Goal: Task Accomplishment & Management: Complete application form

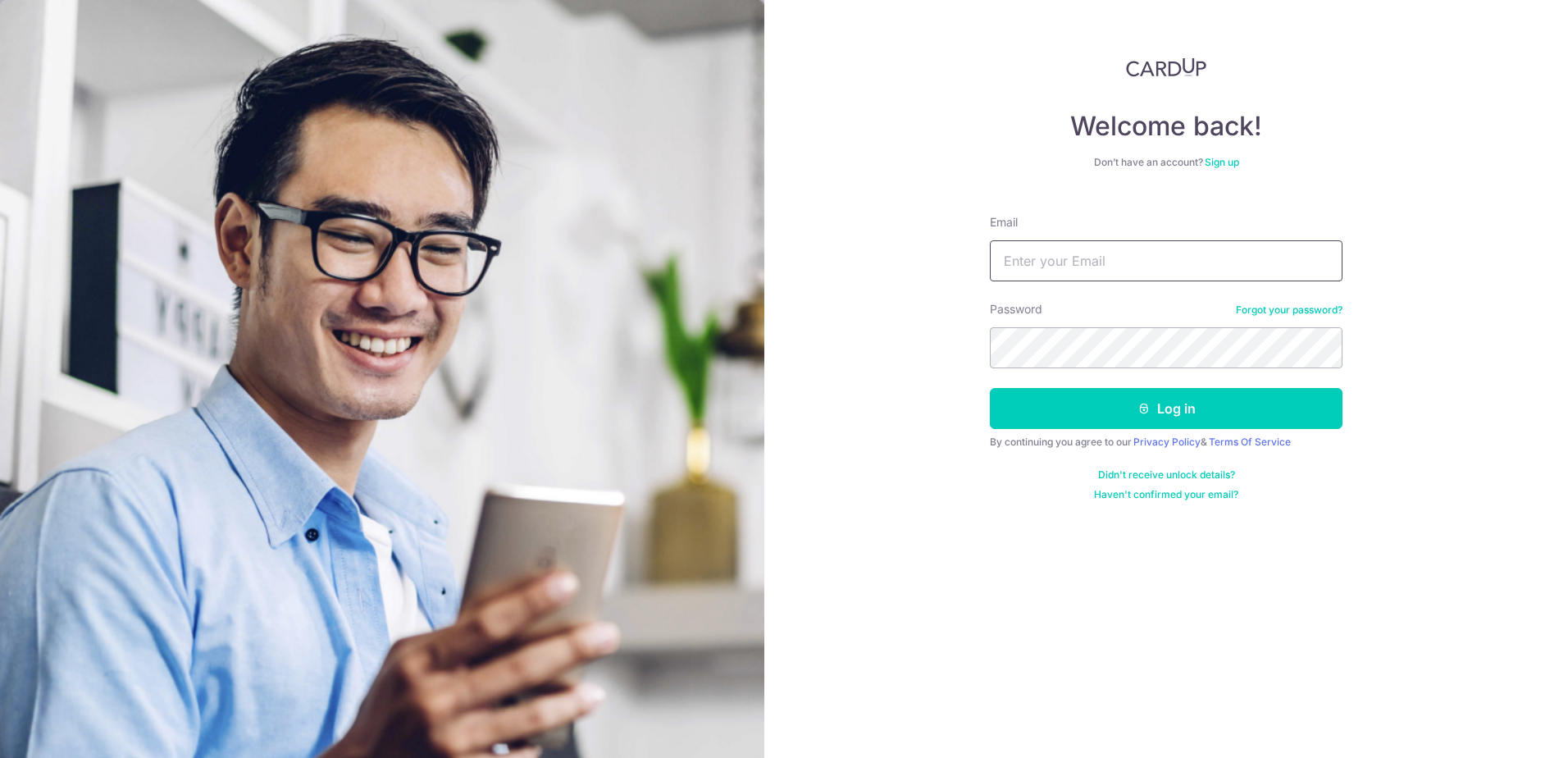
click at [1208, 277] on input "Email" at bounding box center [1165, 260] width 352 height 41
type input "[PERSON_NAME][EMAIL_ADDRESS][DOMAIN_NAME]"
click at [989, 388] on button "Log in" at bounding box center [1165, 408] width 352 height 41
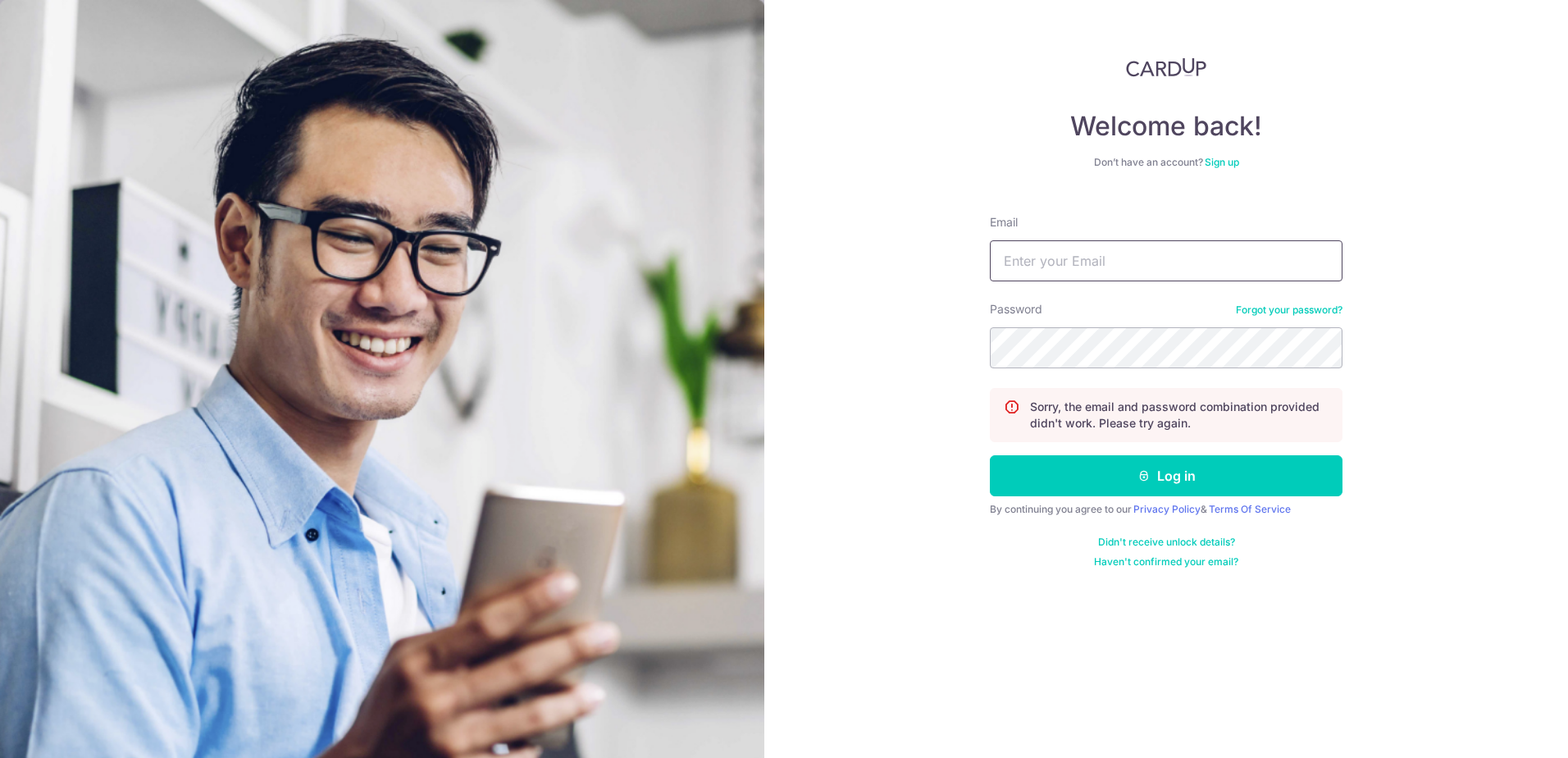
click at [1148, 256] on input "Email" at bounding box center [1165, 260] width 352 height 41
type input "[PERSON_NAME][EMAIL_ADDRESS][DOMAIN_NAME]"
click at [989, 455] on button "Log in" at bounding box center [1165, 475] width 352 height 41
click at [1095, 257] on input "Email" at bounding box center [1165, 260] width 352 height 41
type input "[PERSON_NAME][EMAIL_ADDRESS][DOMAIN_NAME]"
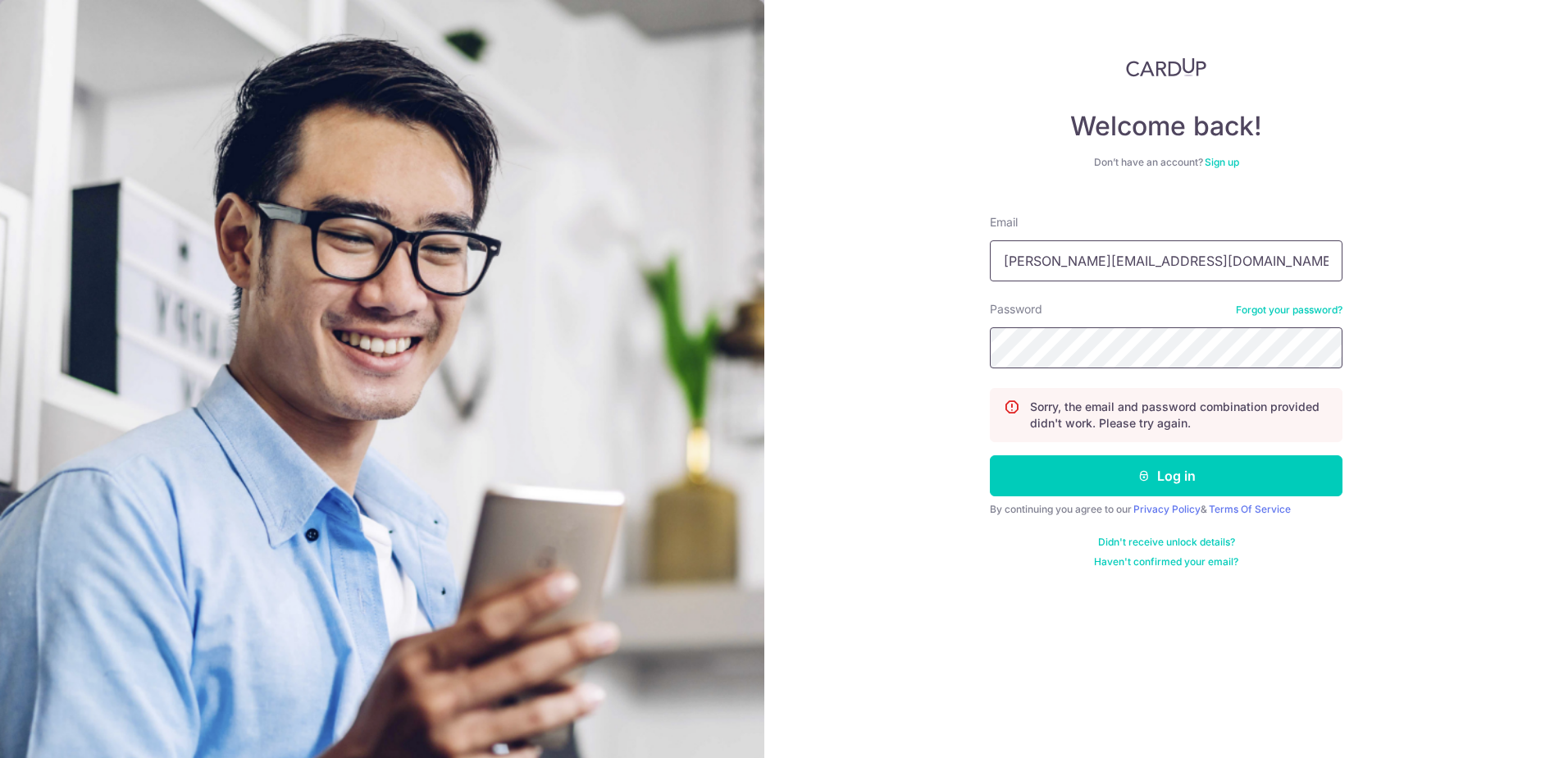
click at [989, 455] on button "Log in" at bounding box center [1165, 475] width 352 height 41
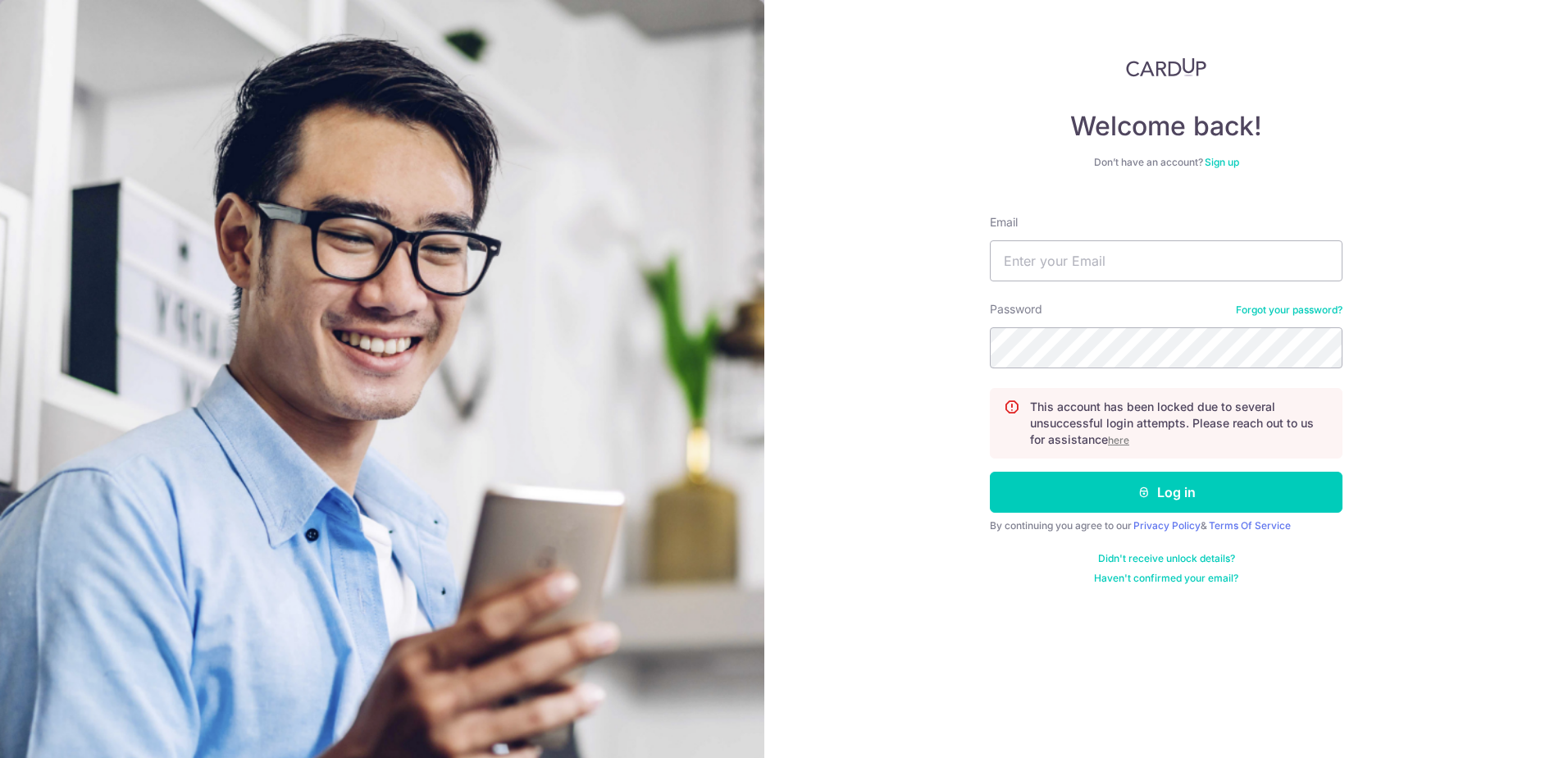
click at [1129, 439] on u "here" at bounding box center [1119, 439] width 22 height 12
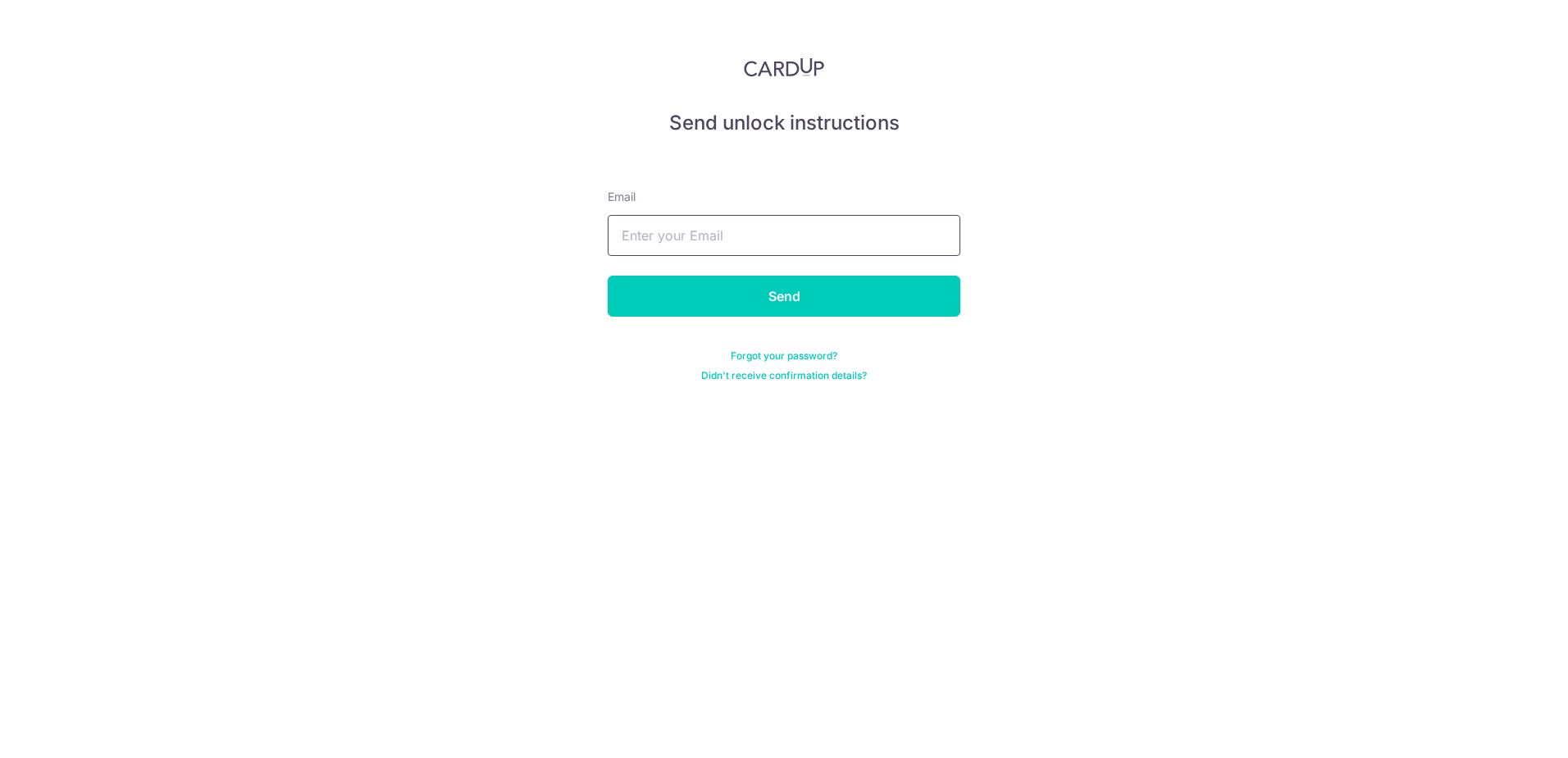
click at [858, 247] on input "text" at bounding box center [784, 235] width 352 height 41
type input "[PERSON_NAME][EMAIL_ADDRESS][DOMAIN_NAME]"
click at [803, 300] on input "Send" at bounding box center [784, 296] width 352 height 41
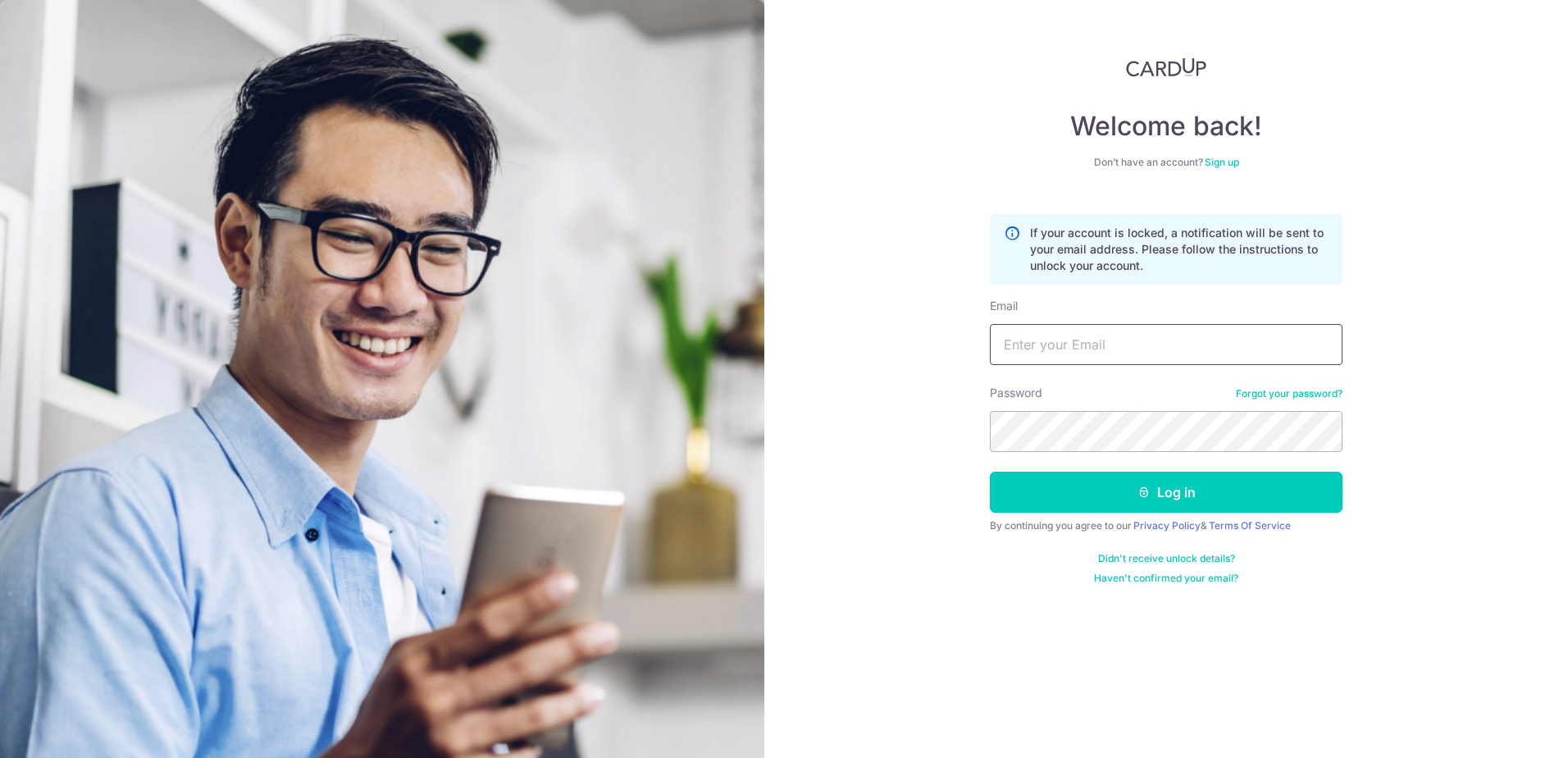
click at [1159, 345] on input "Email" at bounding box center [1165, 343] width 352 height 41
type input "tracy.yapxy@gmail.com"
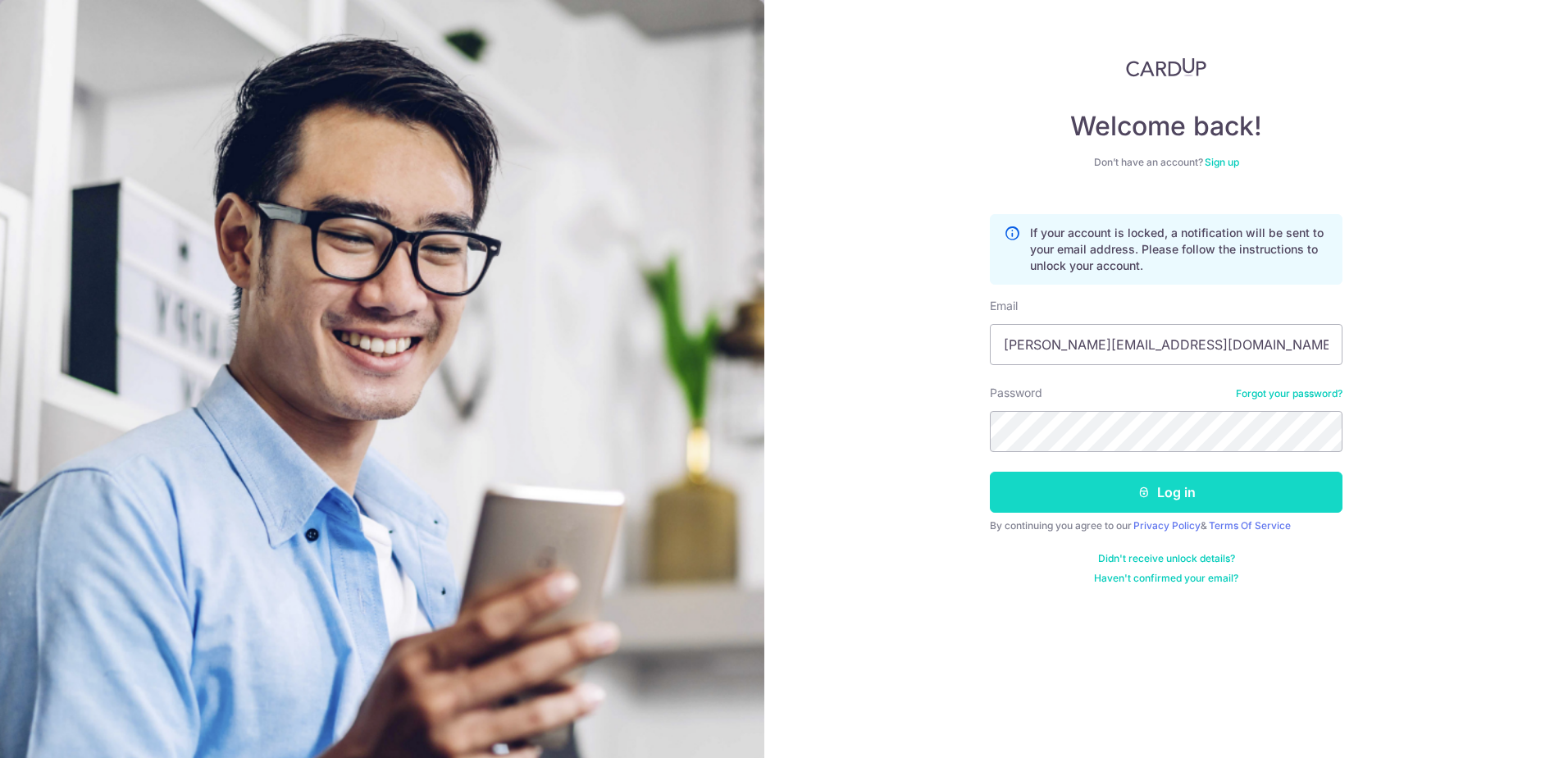
click at [1153, 489] on button "Log in" at bounding box center [1165, 492] width 352 height 41
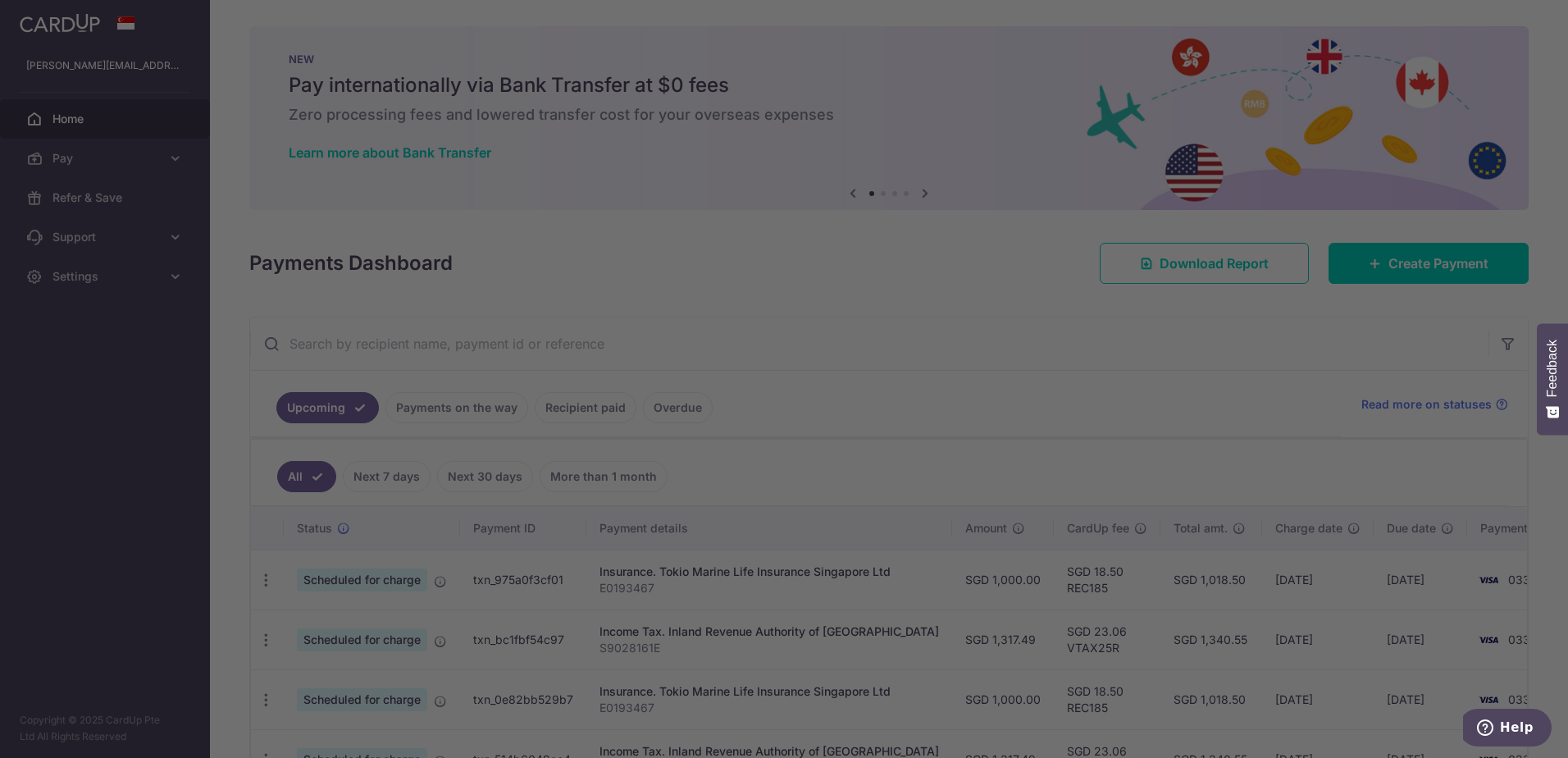
click at [601, 417] on body "[PERSON_NAME][EMAIL_ADDRESS][DOMAIN_NAME] Home Pay Payments Recipients Cards Re…" at bounding box center [784, 379] width 1568 height 758
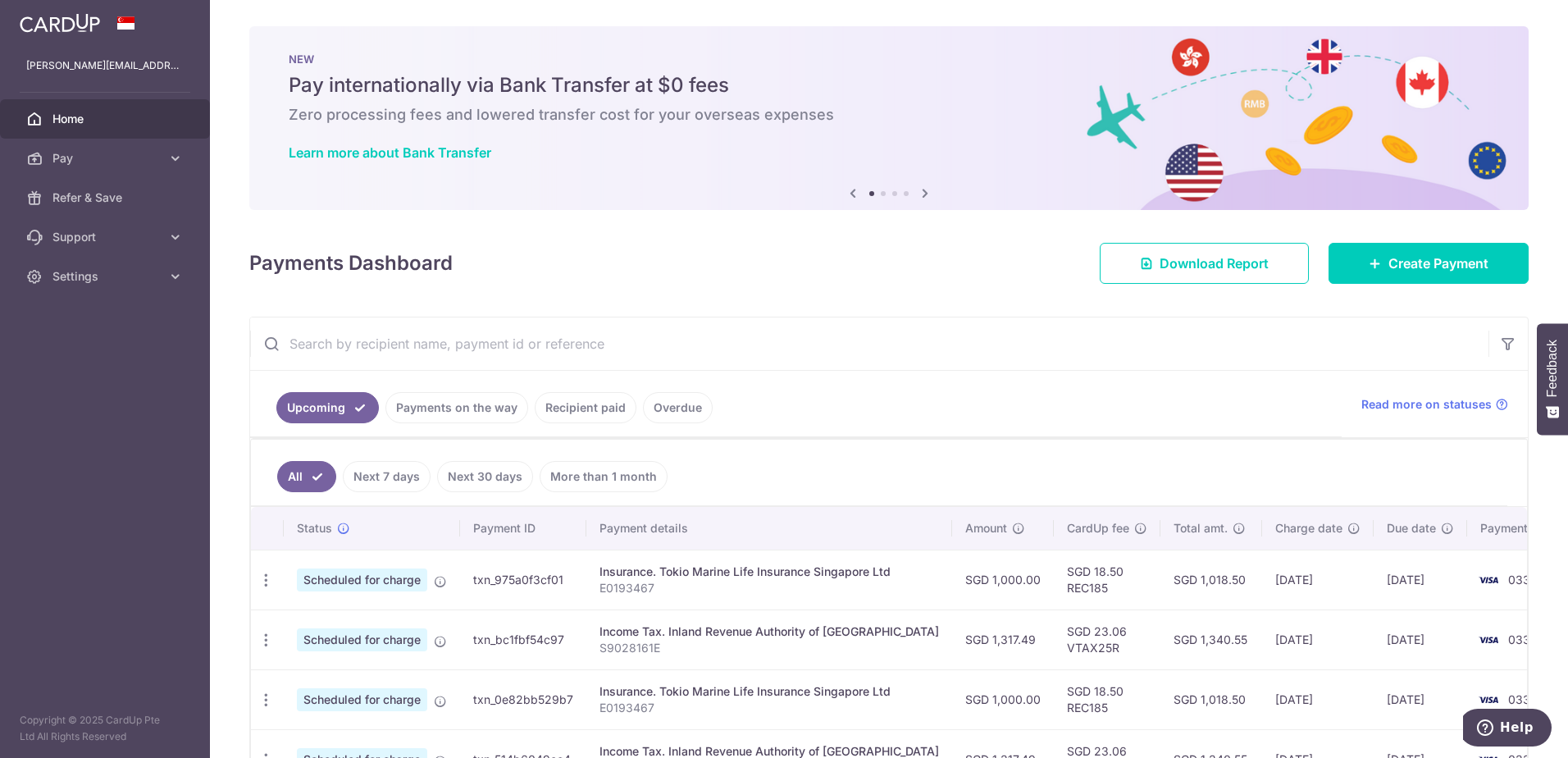
click at [604, 408] on link "Recipient paid" at bounding box center [585, 407] width 102 height 31
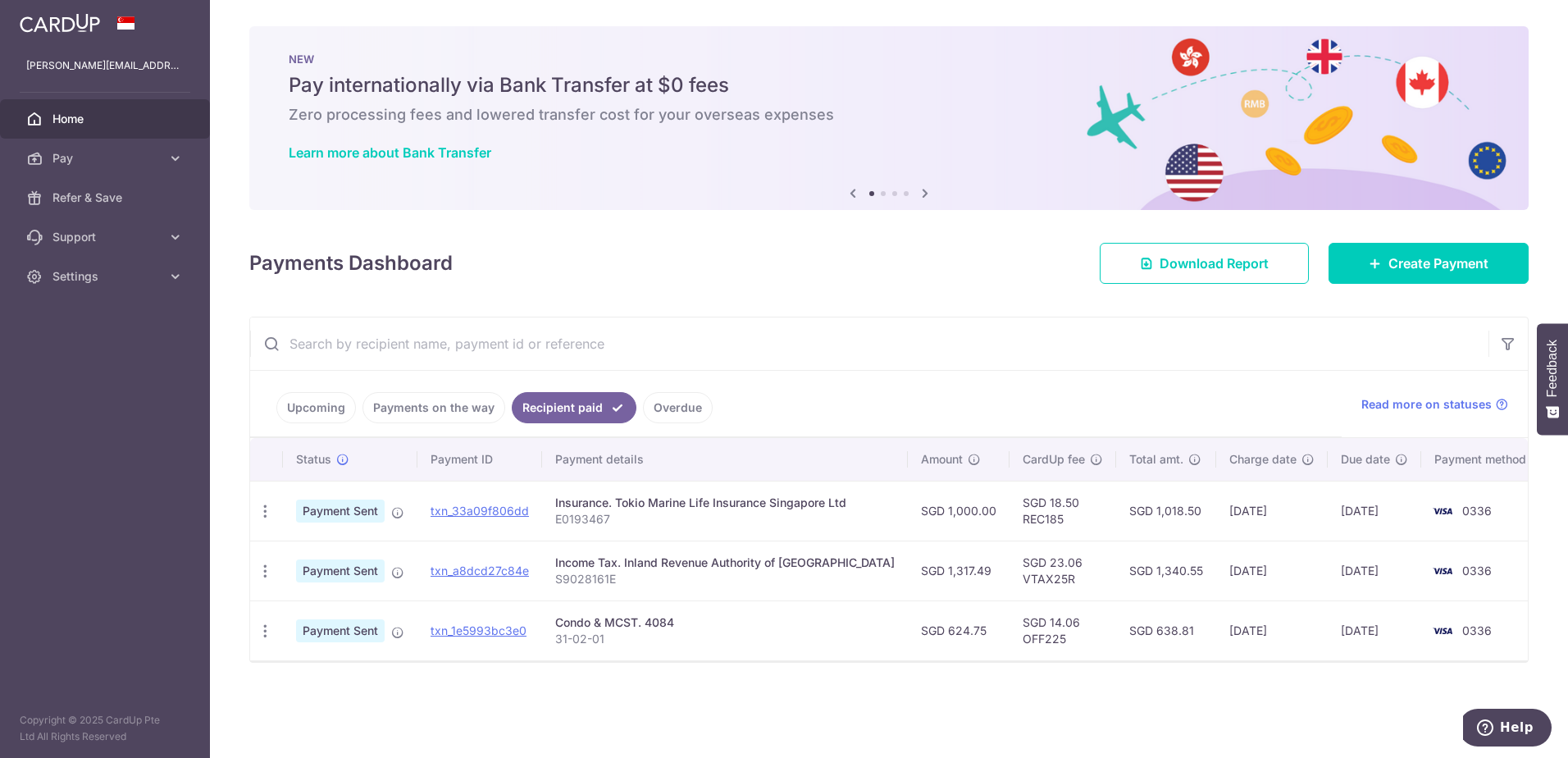
click at [333, 410] on link "Upcoming" at bounding box center [316, 407] width 79 height 31
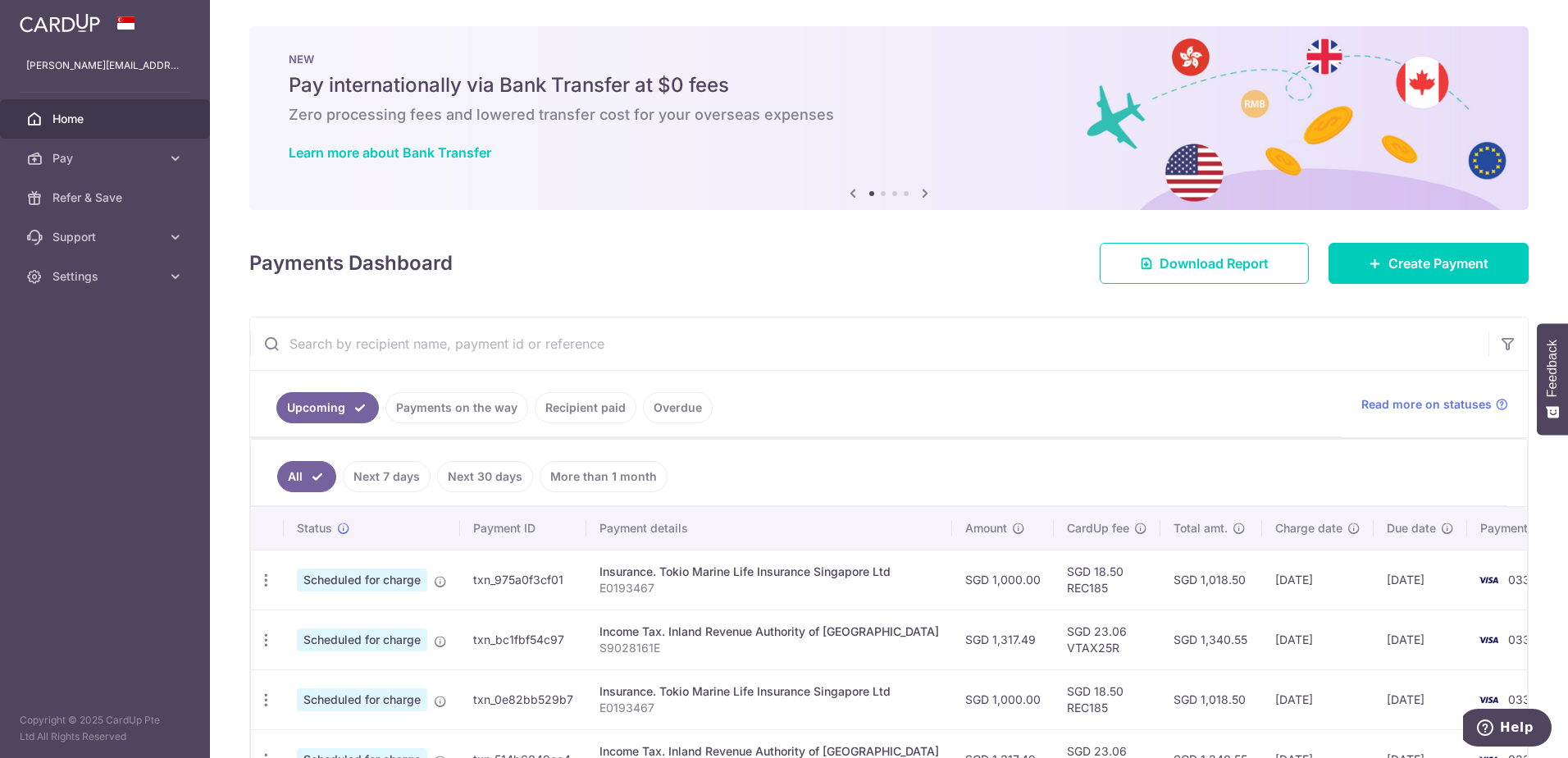
click at [918, 322] on input "text" at bounding box center [870, 343] width 1239 height 52
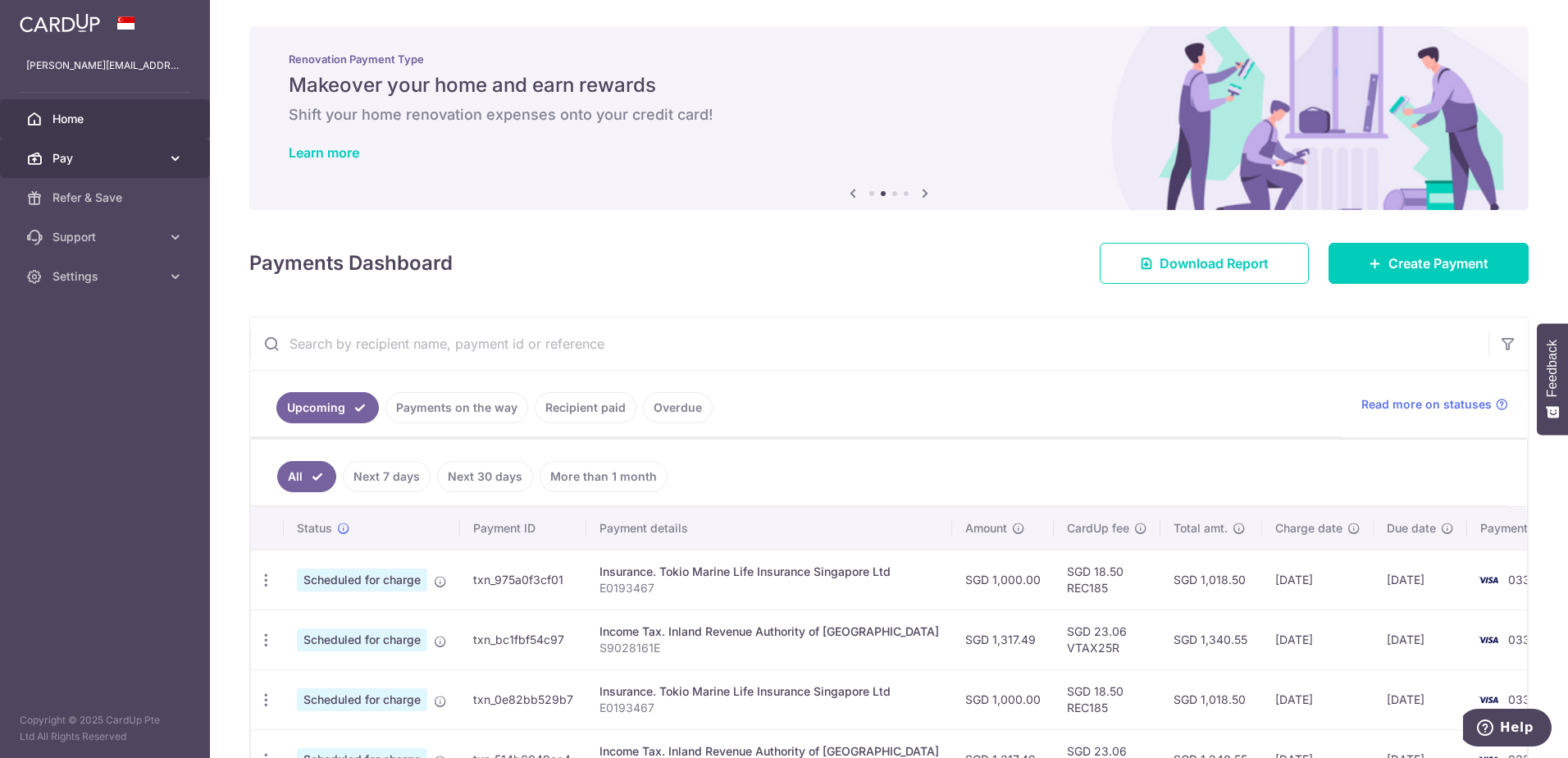
click at [152, 157] on span "Pay" at bounding box center [106, 158] width 108 height 17
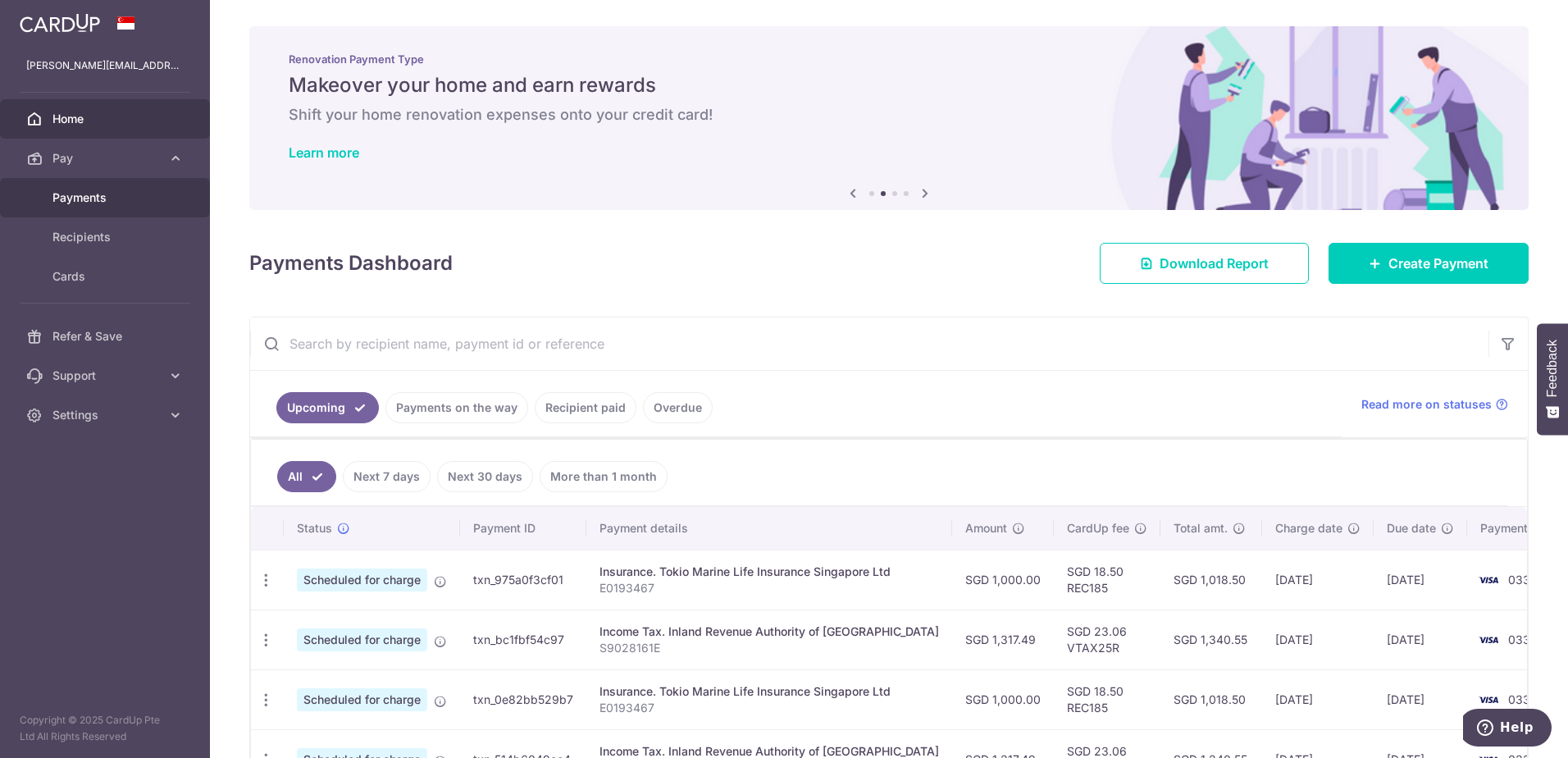
click at [108, 206] on link "Payments" at bounding box center [105, 198] width 210 height 40
